Goal: Task Accomplishment & Management: Use online tool/utility

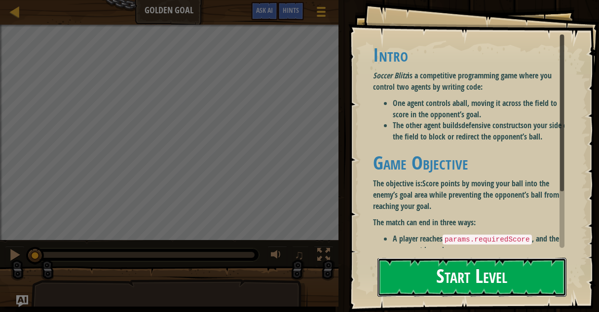
click at [436, 274] on button "Start Level" at bounding box center [471, 277] width 189 height 39
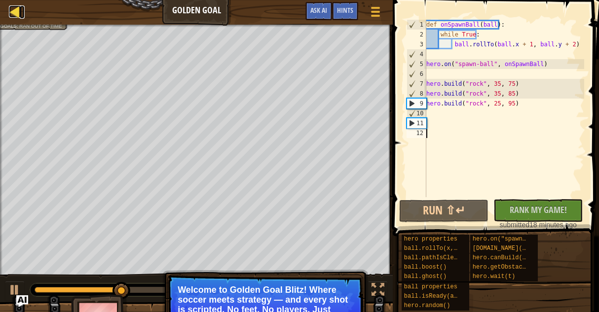
click at [21, 13] on div at bounding box center [15, 11] width 12 height 12
